Goal: Task Accomplishment & Management: Manage account settings

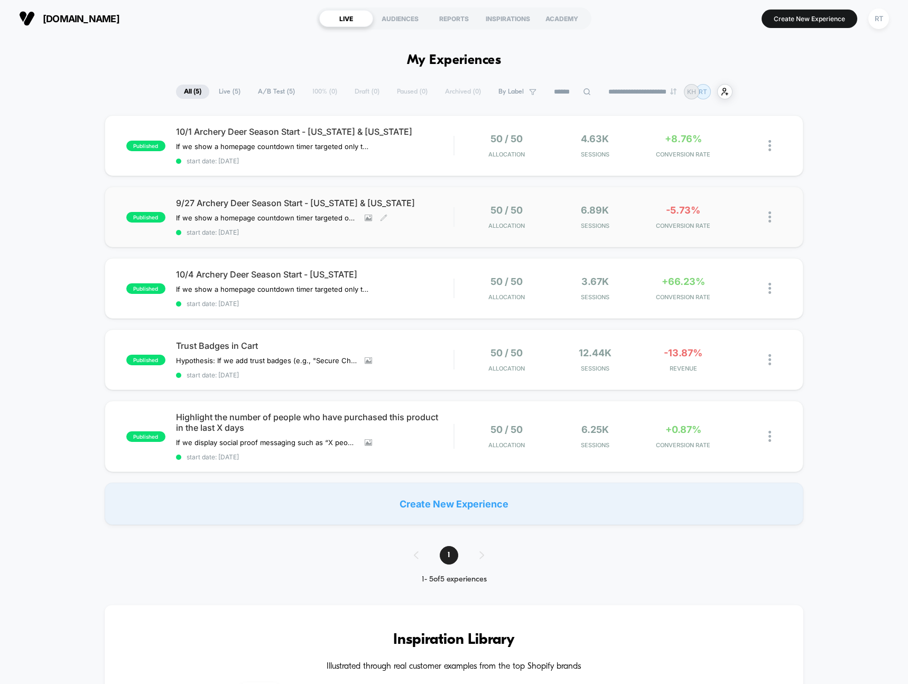
click at [266, 202] on span "9/27 Archery Deer Season Start - [US_STATE] & [US_STATE]" at bounding box center [315, 203] width 278 height 11
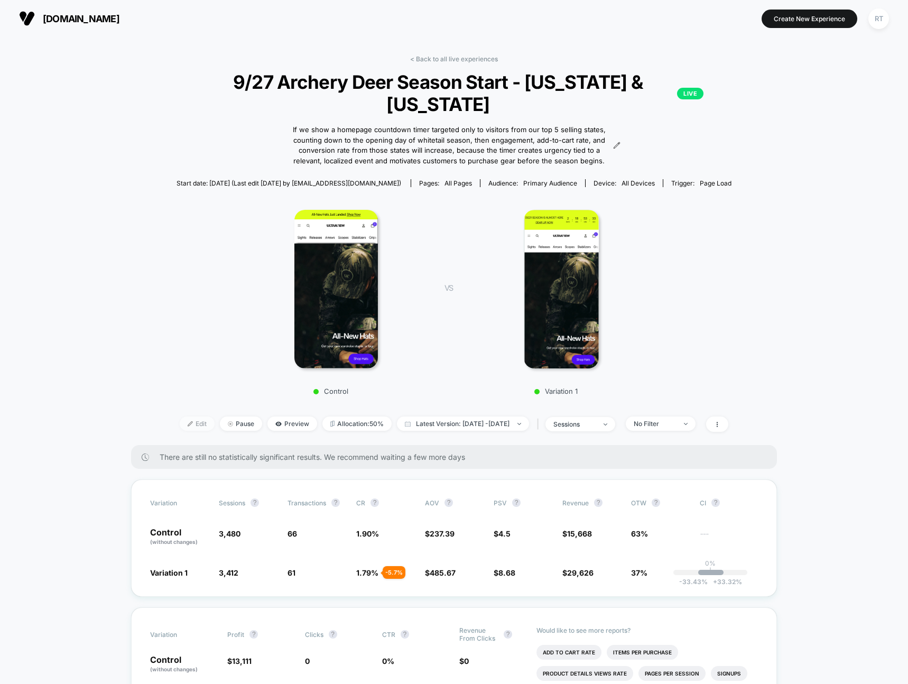
click at [183, 416] on span "Edit" at bounding box center [197, 423] width 35 height 14
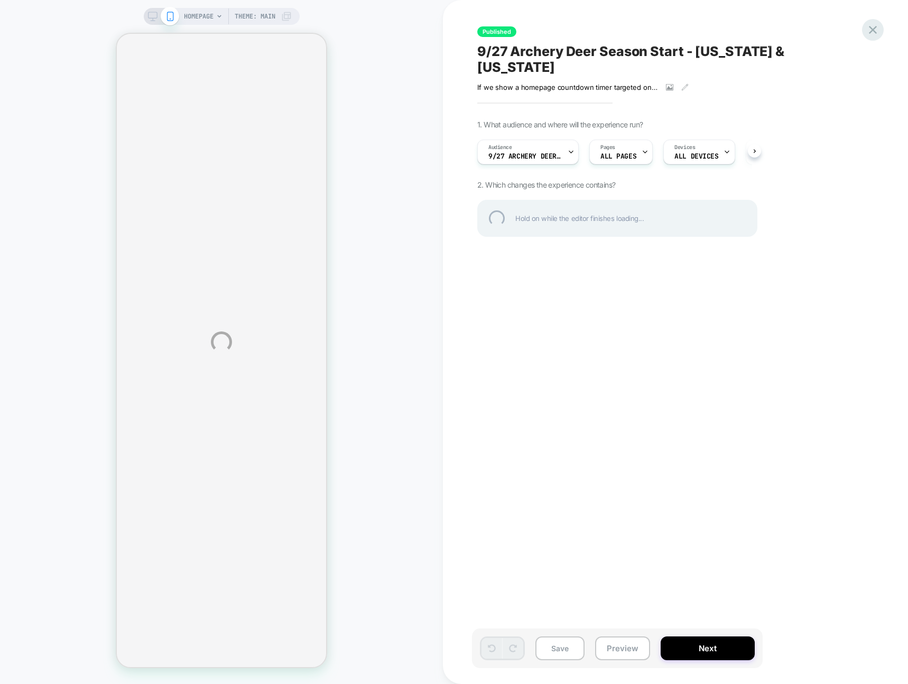
click at [870, 27] on div at bounding box center [873, 30] width 22 height 22
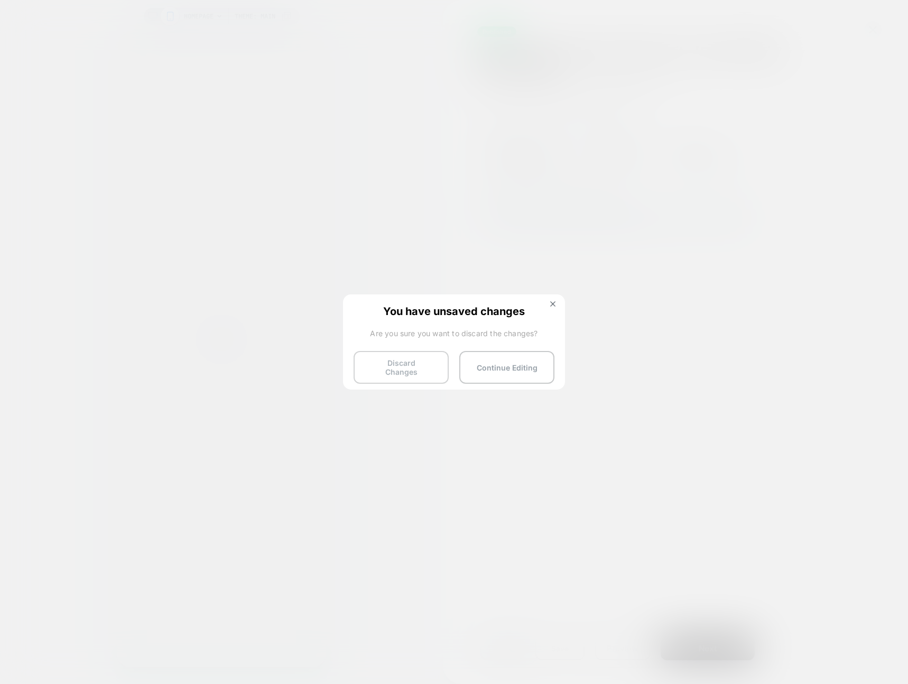
click at [412, 362] on button "Discard Changes" at bounding box center [400, 367] width 95 height 33
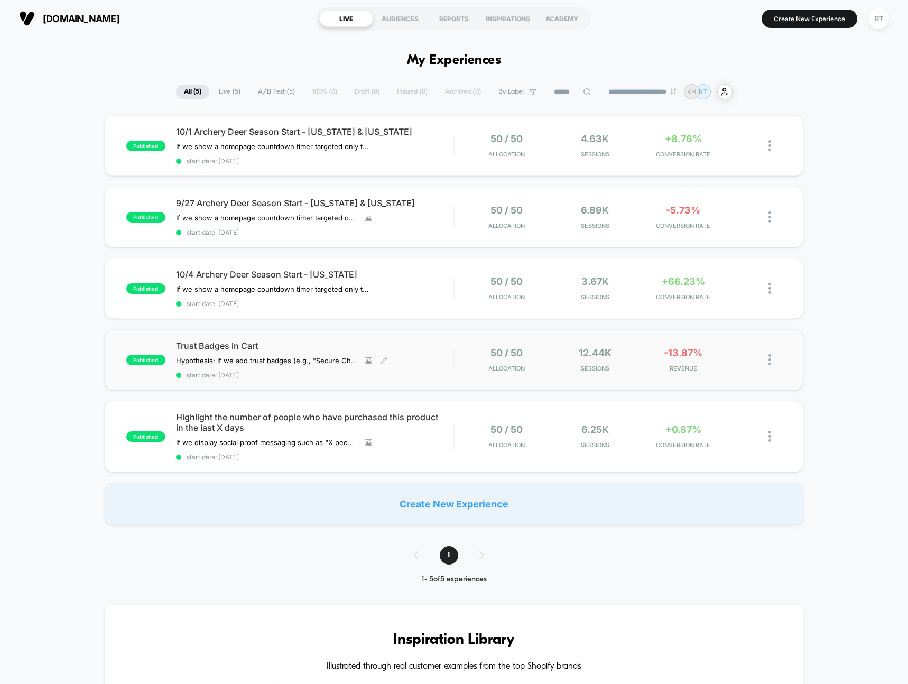
click at [284, 377] on span "start date: [DATE]" at bounding box center [315, 375] width 278 height 8
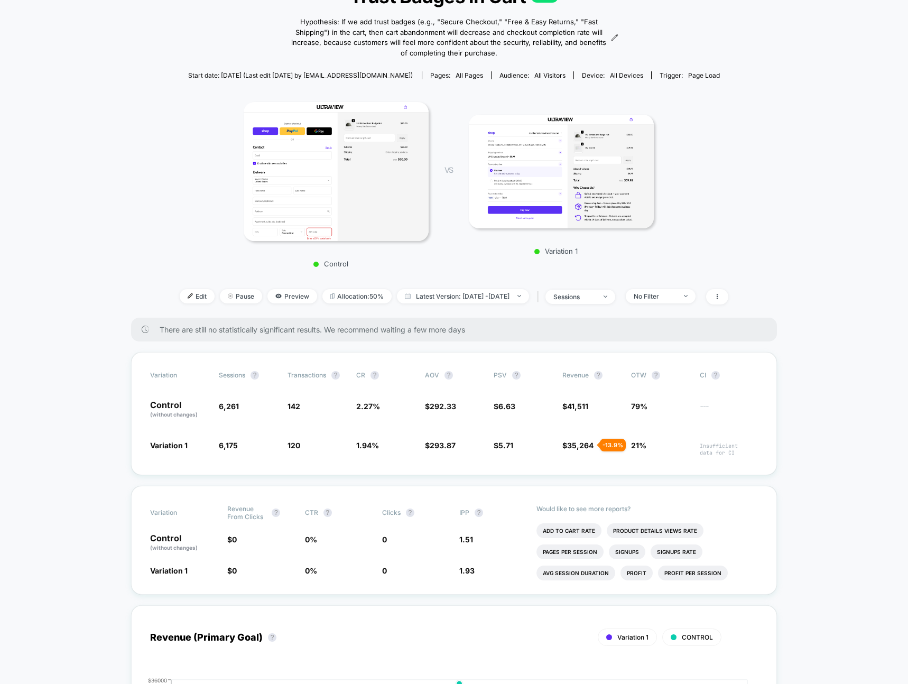
scroll to position [87, 0]
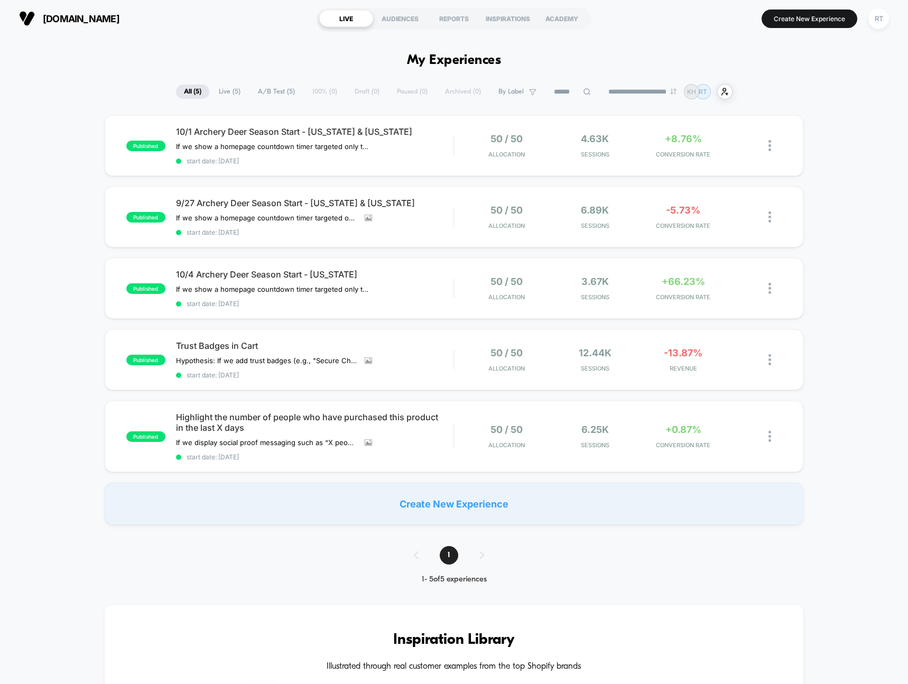
click at [139, 34] on div "ultraviewarchery.com LIVE AUDIENCES REPORTS INSPIRATIONS ACADEMY Create New Exp…" at bounding box center [454, 18] width 908 height 37
